Goal: Task Accomplishment & Management: Use online tool/utility

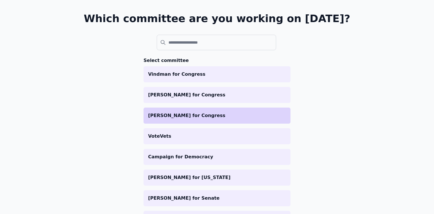
scroll to position [101, 0]
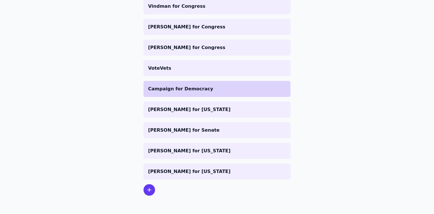
click at [180, 87] on p "Campaign for Democracy" at bounding box center [217, 88] width 138 height 7
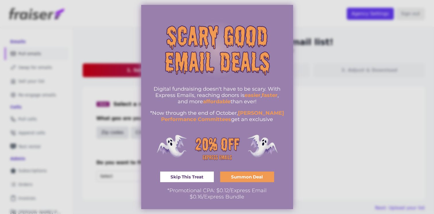
click at [242, 175] on span "Summon Deal" at bounding box center [247, 177] width 32 height 4
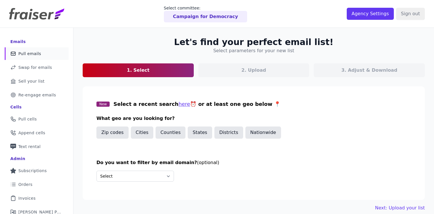
scroll to position [32, 0]
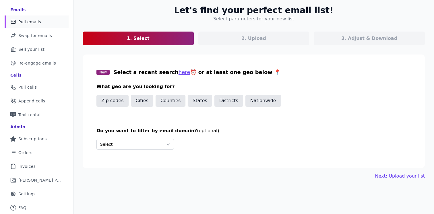
click at [394, 165] on section "New Select a recent search here ⏰ or at least one geo below 📍 What geo are you …" at bounding box center [254, 112] width 342 height 114
click at [389, 175] on button "Next: Upload your list" at bounding box center [400, 176] width 50 height 7
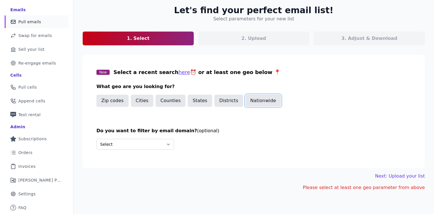
click at [259, 102] on button "Nationwide" at bounding box center [263, 101] width 36 height 12
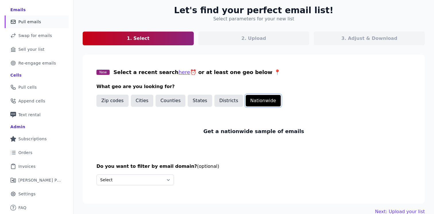
scroll to position [42, 0]
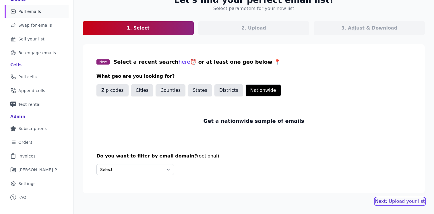
click at [394, 198] on link "Next: Upload your list" at bounding box center [400, 201] width 50 height 7
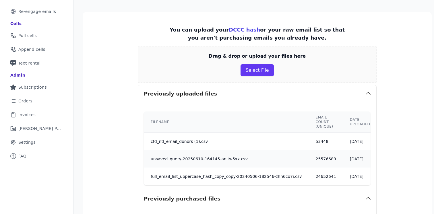
scroll to position [84, 0]
click at [256, 71] on button "Select File" at bounding box center [256, 70] width 33 height 12
click at [250, 67] on button "Select File" at bounding box center [256, 70] width 33 height 12
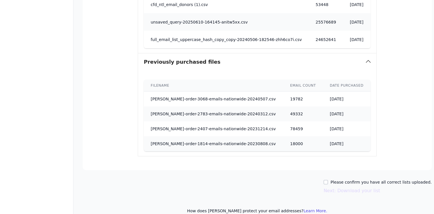
scroll to position [252, 0]
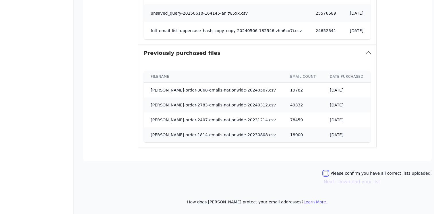
click at [328, 174] on input "Please confirm you have all correct lists uploaded." at bounding box center [325, 173] width 5 height 5
checkbox input "true"
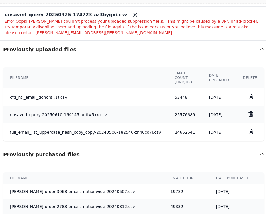
scroll to position [264, 99]
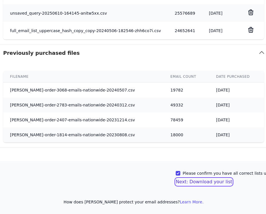
click at [197, 183] on button "Next: Download your list" at bounding box center [204, 181] width 57 height 7
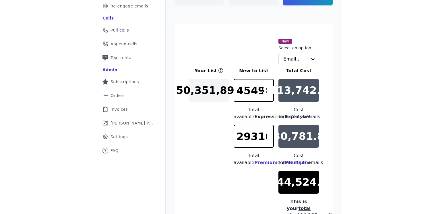
scroll to position [68, 0]
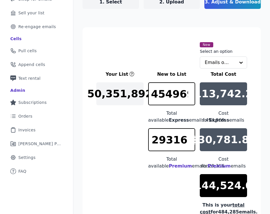
click at [156, 32] on section "New Select an option Emails only Your List New to List Total Cost 50,351,892 45…" at bounding box center [172, 150] width 178 height 246
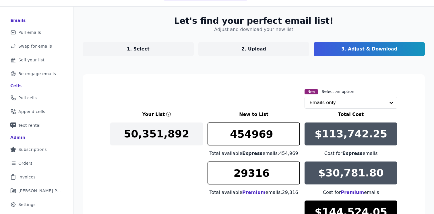
scroll to position [0, 0]
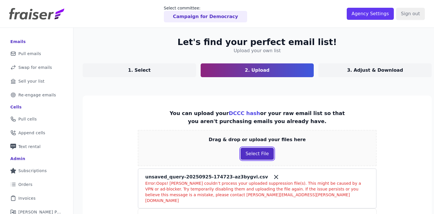
click at [250, 157] on button "Select File" at bounding box center [256, 154] width 33 height 12
